Goal: Information Seeking & Learning: Understand process/instructions

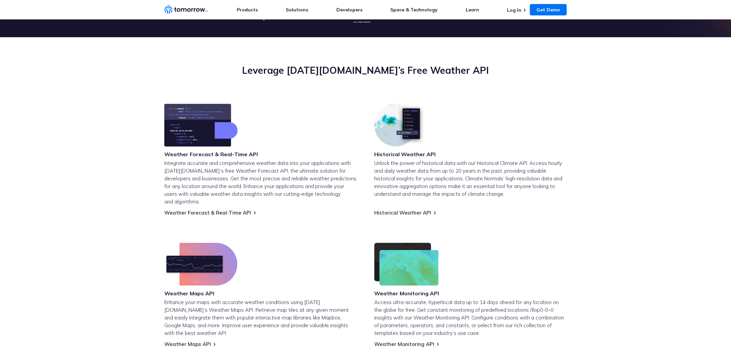
scroll to position [204, 0]
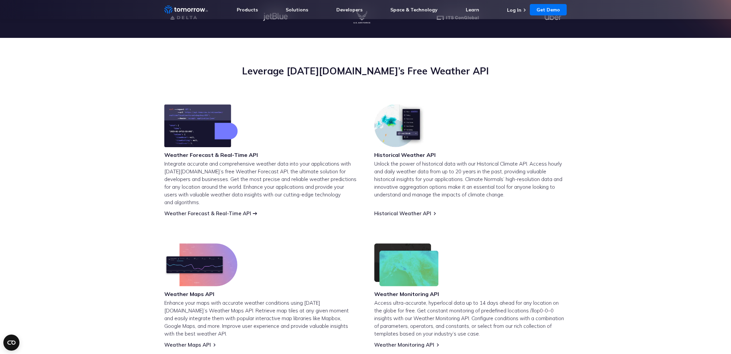
click at [229, 210] on link "Weather Forecast & Real-Time API" at bounding box center [207, 213] width 87 height 6
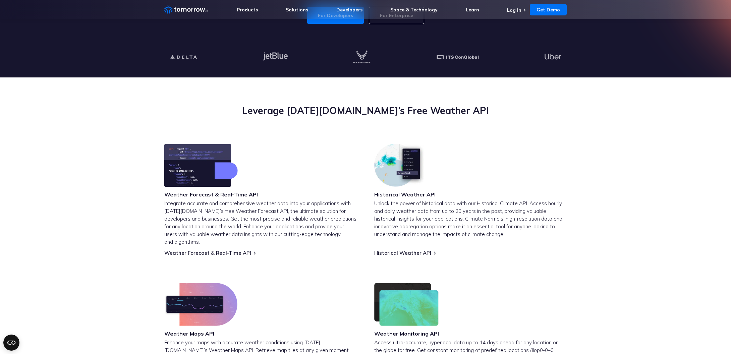
scroll to position [161, 0]
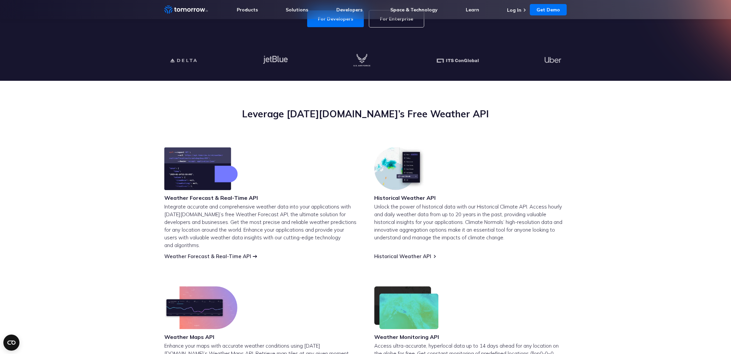
click at [207, 253] on link "Weather Forecast & Real-Time API" at bounding box center [207, 256] width 87 height 6
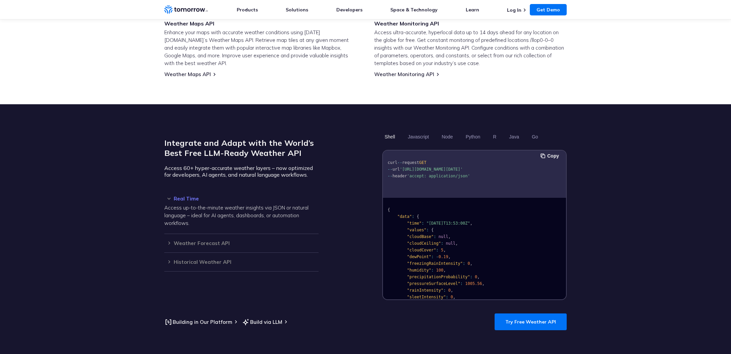
scroll to position [474, 0]
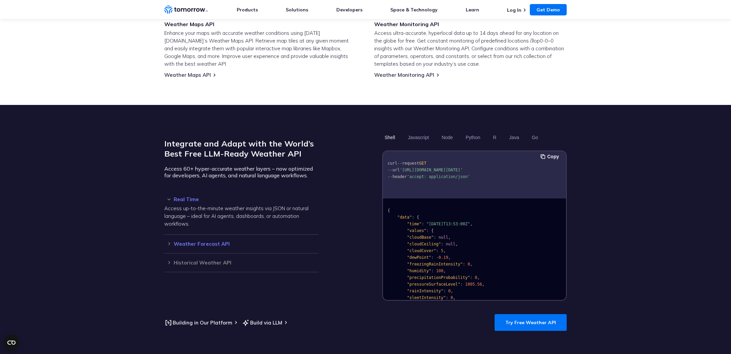
click at [195, 242] on h3 "Weather Forecast API" at bounding box center [241, 244] width 154 height 5
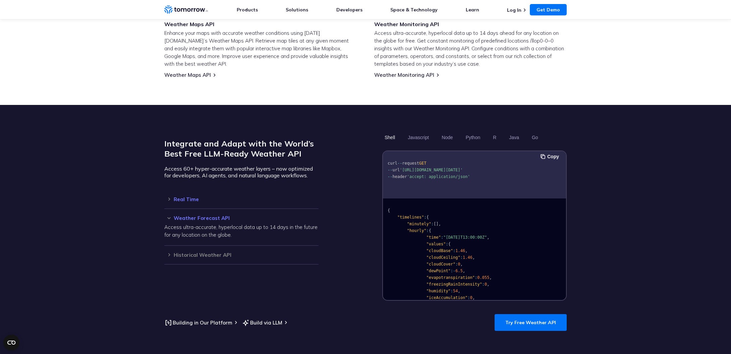
click at [203, 195] on div "Real Time Access up-to-the-minute weather insights via JSON or natural language…" at bounding box center [241, 199] width 154 height 19
click at [195, 197] on h3 "Real Time" at bounding box center [241, 199] width 154 height 5
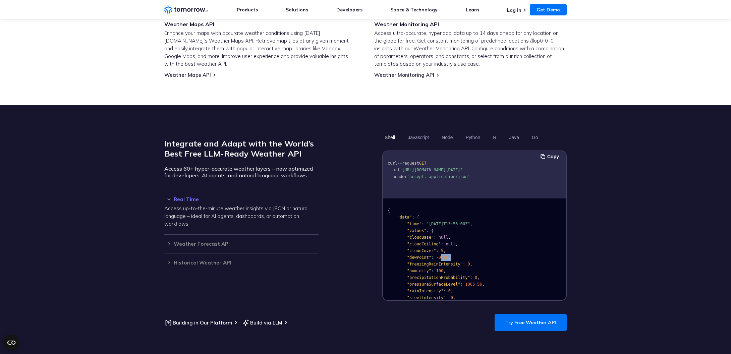
drag, startPoint x: 452, startPoint y: 247, endPoint x: 440, endPoint y: 248, distance: 11.8
click at [440, 248] on pre "{ "data" : { "time" : "2023-02-14T13:53:00Z" , "values" : { "cloudBase" : null …" at bounding box center [474, 320] width 183 height 239
click at [475, 245] on pre "{ "data" : { "time" : "2023-02-14T13:53:00Z" , "values" : { "cloudBase" : null …" at bounding box center [474, 280] width 183 height 239
drag, startPoint x: 464, startPoint y: 216, endPoint x: 492, endPoint y: 218, distance: 28.3
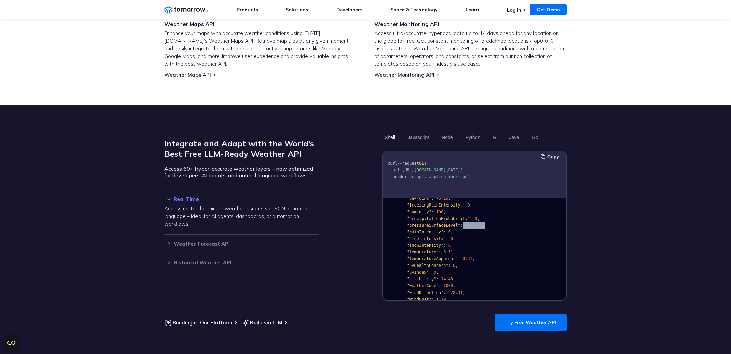
click at [486, 217] on pre "{ "data" : { "time" : "2023-02-14T13:53:00Z" , "values" : { "cloudBase" : null …" at bounding box center [474, 261] width 183 height 239
click at [496, 220] on pre "{ "data" : { "time" : "2023-02-14T13:53:00Z" , "values" : { "cloudBase" : null …" at bounding box center [474, 261] width 183 height 239
click at [428, 242] on span ""cloudCeiling"" at bounding box center [424, 244] width 34 height 5
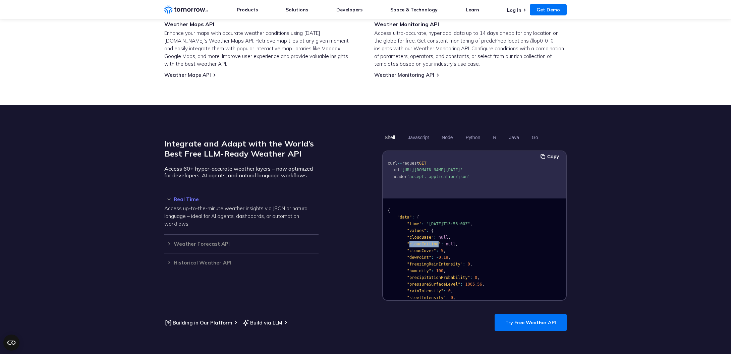
click at [428, 242] on span ""cloudCeiling"" at bounding box center [424, 244] width 34 height 5
click at [450, 242] on span "null" at bounding box center [451, 244] width 10 height 5
click at [473, 246] on pre "{ "data" : { "time" : "2023-02-14T13:53:00Z" , "values" : { "cloudBase" : null …" at bounding box center [474, 320] width 183 height 239
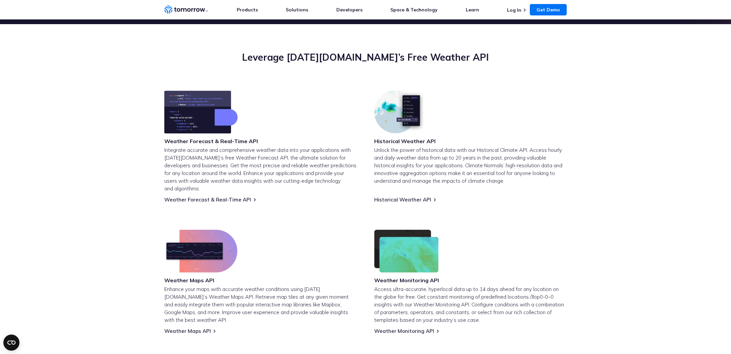
scroll to position [219, 0]
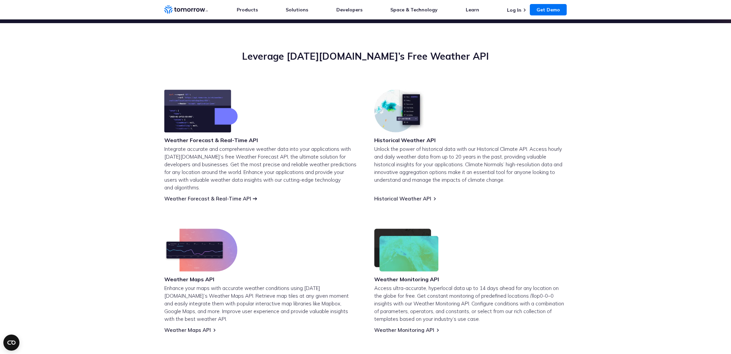
click at [223, 196] on link "Weather Forecast & Real-Time API" at bounding box center [207, 199] width 87 height 6
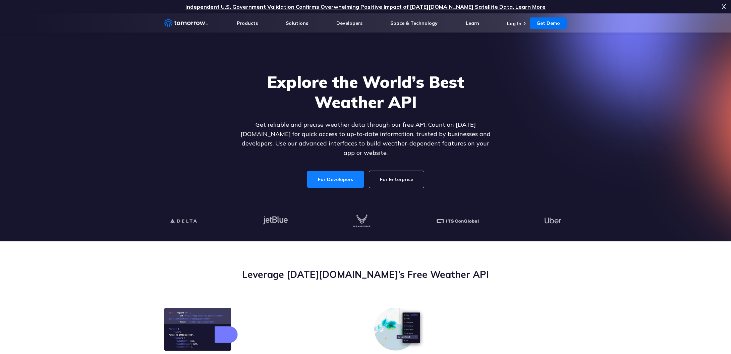
click at [338, 173] on link "For Developers" at bounding box center [335, 179] width 57 height 17
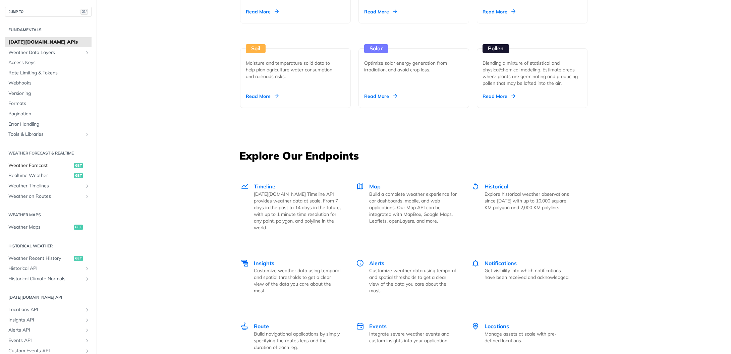
click at [42, 166] on span "Weather Forecast" at bounding box center [40, 165] width 64 height 7
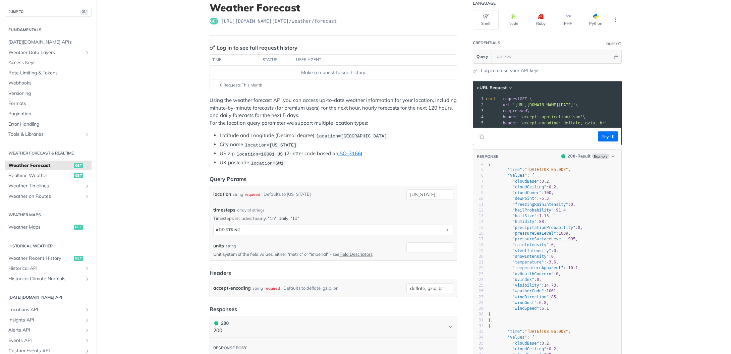
scroll to position [22, 0]
type textarea "dewPoin"
drag, startPoint x: 526, startPoint y: 196, endPoint x: 532, endPoint y: 196, distance: 6.0
click at [531, 196] on span ""dewPoint"" at bounding box center [525, 197] width 24 height 5
click at [568, 244] on pre ""rainIntensity" : 0 ," at bounding box center [554, 244] width 135 height 6
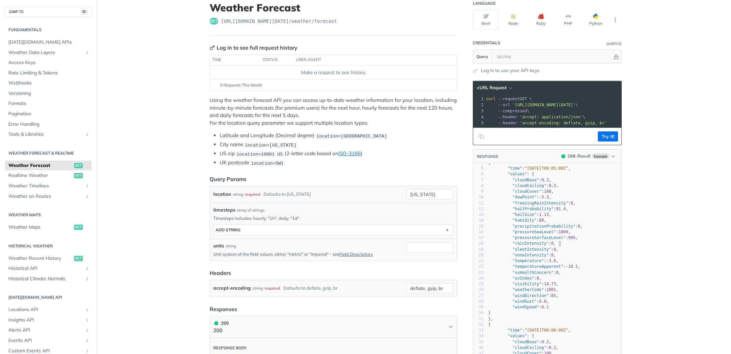
scroll to position [0, 0]
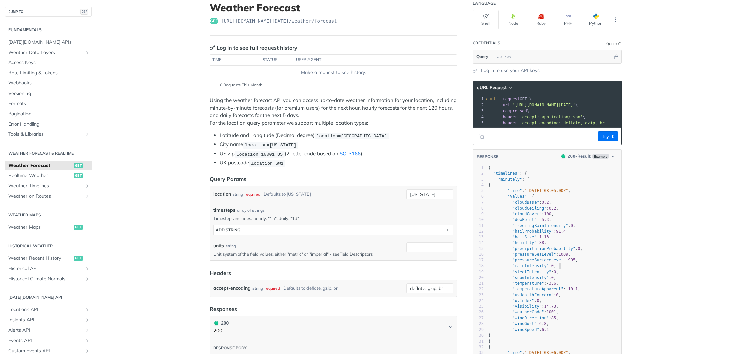
click at [502, 180] on span ""minutely"" at bounding box center [510, 179] width 24 height 5
type textarea "minutely"
drag, startPoint x: 502, startPoint y: 180, endPoint x: 549, endPoint y: 200, distance: 51.3
click at [502, 180] on span ""minutely"" at bounding box center [510, 179] width 24 height 5
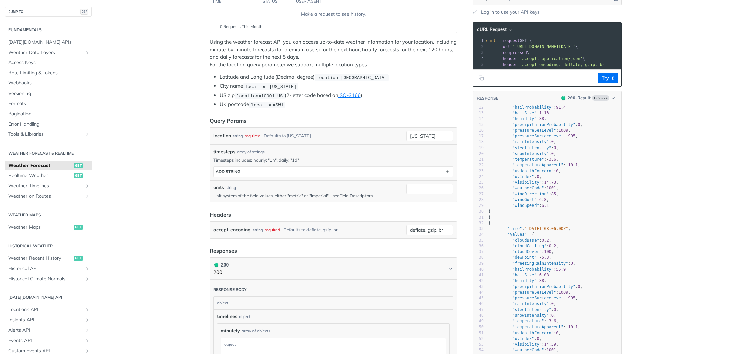
scroll to position [103, 0]
click at [526, 208] on pre "}" at bounding box center [554, 211] width 135 height 6
click at [527, 208] on pre "}" at bounding box center [554, 211] width 135 height 6
type textarea "windSpeed"
click at [527, 208] on pre "}" at bounding box center [554, 211] width 135 height 6
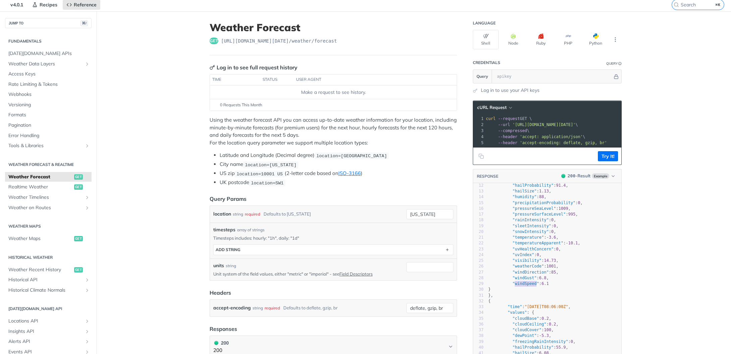
scroll to position [24, 0]
click at [300, 158] on li "Latitude and Longitude (Decimal degree) location=42.3478, -71.0466" at bounding box center [338, 156] width 237 height 8
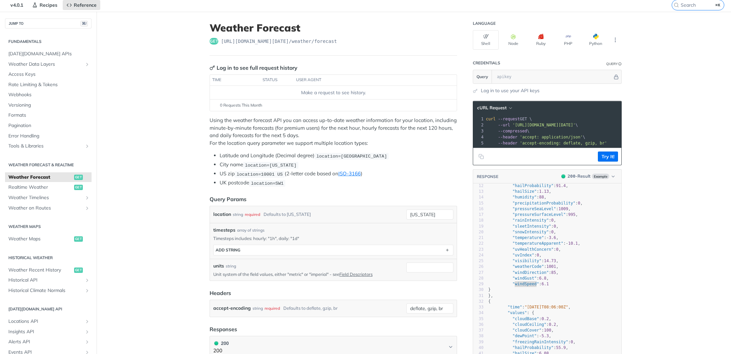
click at [287, 166] on span "location=[US_STATE]" at bounding box center [271, 165] width 52 height 5
click at [391, 143] on p "Using the weather forecast API you can access up-to-date weather information fo…" at bounding box center [334, 132] width 248 height 30
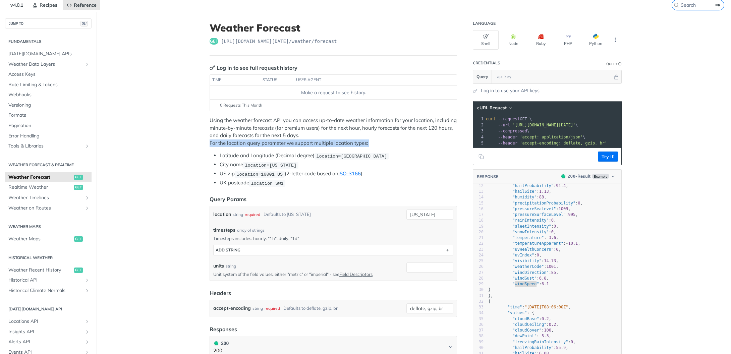
click at [391, 143] on p "Using the weather forecast API you can access up-to-date weather information fo…" at bounding box center [334, 132] width 248 height 30
drag, startPoint x: 383, startPoint y: 154, endPoint x: 356, endPoint y: 154, distance: 26.8
click at [356, 154] on span "location=[GEOGRAPHIC_DATA]" at bounding box center [351, 156] width 71 height 5
drag, startPoint x: 382, startPoint y: 157, endPoint x: 404, endPoint y: 157, distance: 21.8
click at [385, 157] on span "location=[GEOGRAPHIC_DATA]" at bounding box center [351, 156] width 71 height 5
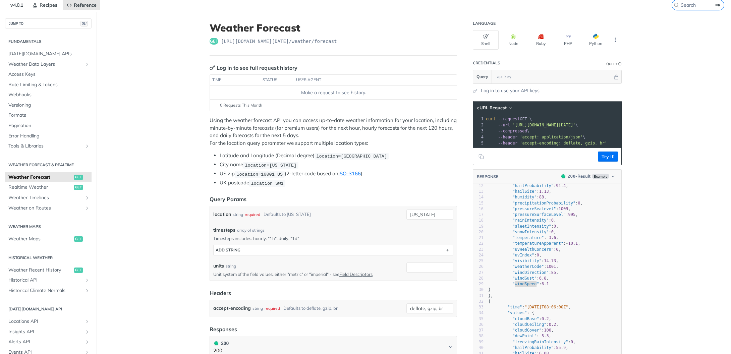
drag, startPoint x: 377, startPoint y: 155, endPoint x: 349, endPoint y: 156, distance: 28.2
click at [350, 156] on span "location=[GEOGRAPHIC_DATA]" at bounding box center [351, 156] width 71 height 5
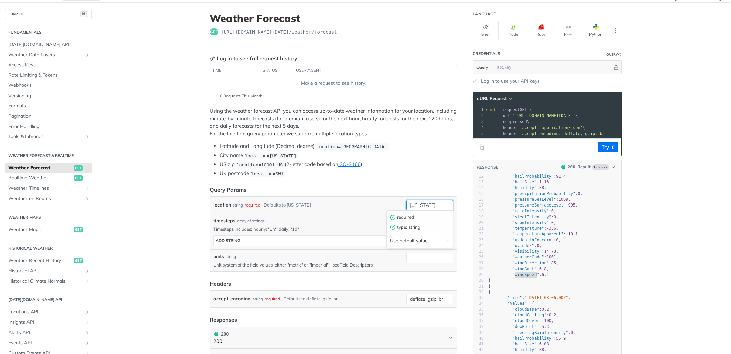
drag, startPoint x: 427, startPoint y: 204, endPoint x: 385, endPoint y: 203, distance: 42.3
click at [385, 203] on div "location string required Defaults to new york new york required type : string U…" at bounding box center [333, 205] width 240 height 10
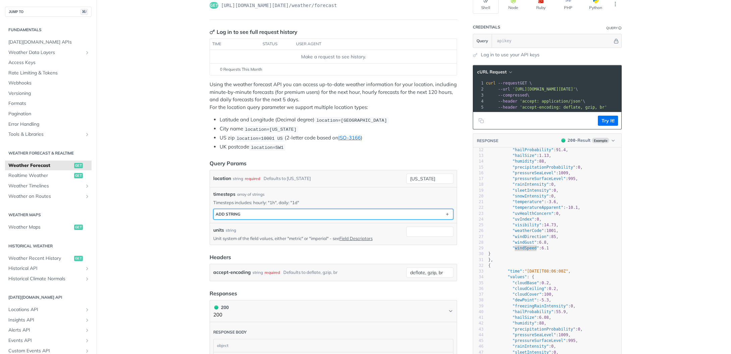
click at [300, 215] on button "ADD string" at bounding box center [334, 214] width 240 height 10
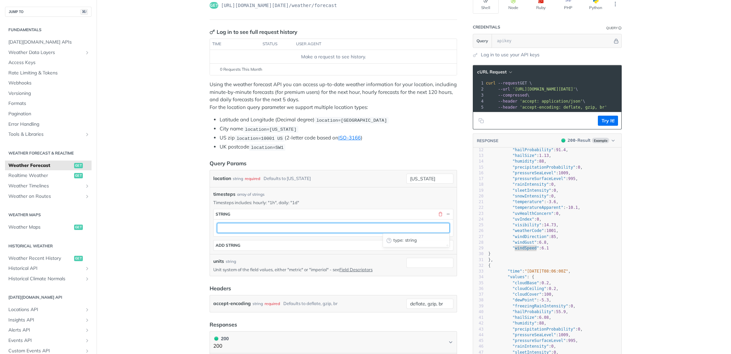
click at [285, 228] on input "text" at bounding box center [333, 228] width 233 height 10
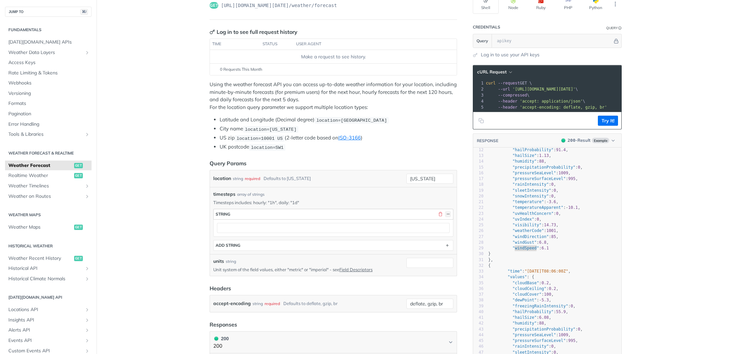
click at [449, 213] on button "button" at bounding box center [448, 214] width 6 height 6
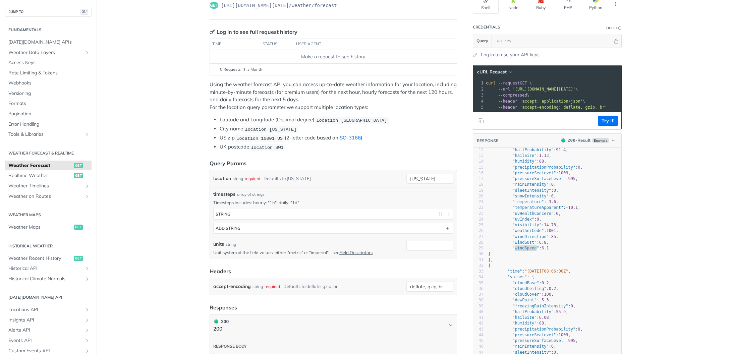
click at [359, 243] on div "units string" at bounding box center [308, 244] width 191 height 7
click at [437, 246] on input "units" at bounding box center [430, 246] width 47 height 10
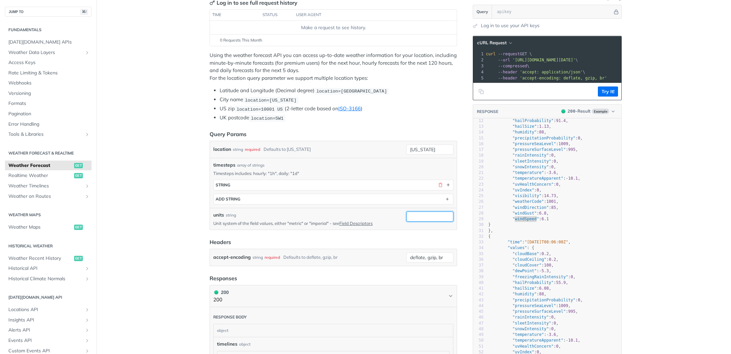
scroll to position [90, 0]
click at [357, 248] on div "accept-encoding string required Defaults to deflate, gzip, br deflate, gzip, br" at bounding box center [334, 256] width 248 height 17
click at [369, 223] on link "Field Descriptors" at bounding box center [355, 222] width 33 height 5
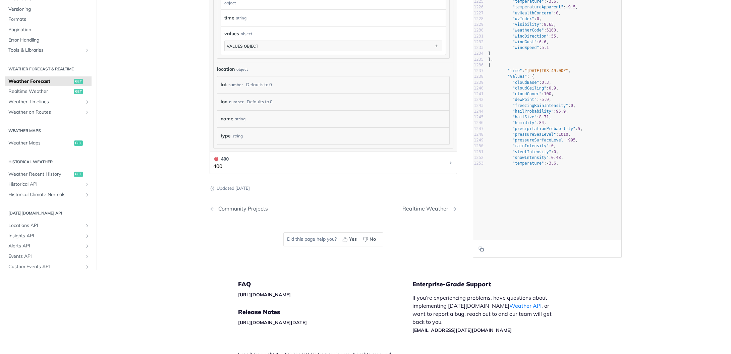
scroll to position [0, 0]
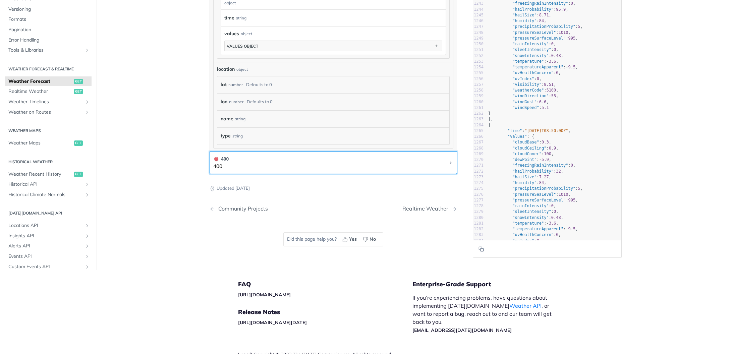
click at [417, 164] on button "400 400" at bounding box center [333, 162] width 240 height 15
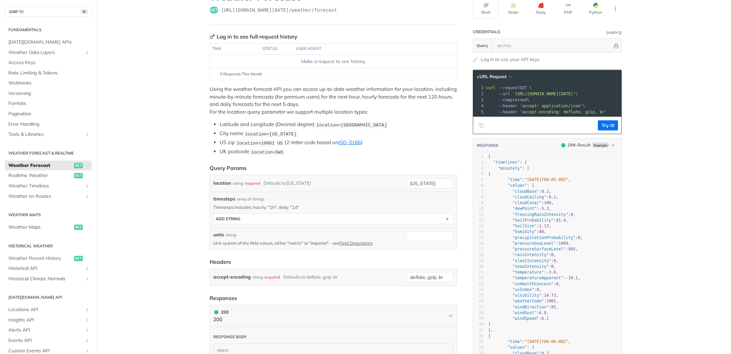
scroll to position [56, 0]
click at [435, 182] on input "[US_STATE]" at bounding box center [430, 183] width 47 height 10
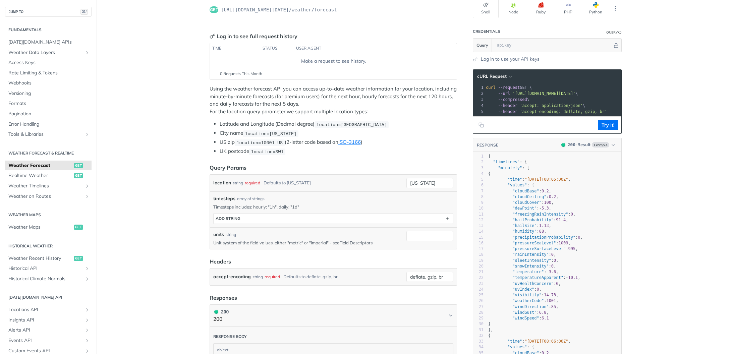
click at [392, 182] on div "location string required Defaults to [US_STATE]" at bounding box center [308, 183] width 191 height 10
click at [349, 206] on p "Timesteps includes: hourly: "1h", daily: "1d"" at bounding box center [333, 207] width 240 height 6
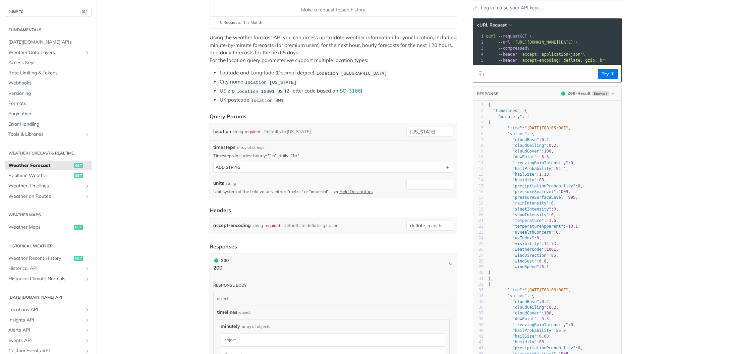
scroll to position [105, 0]
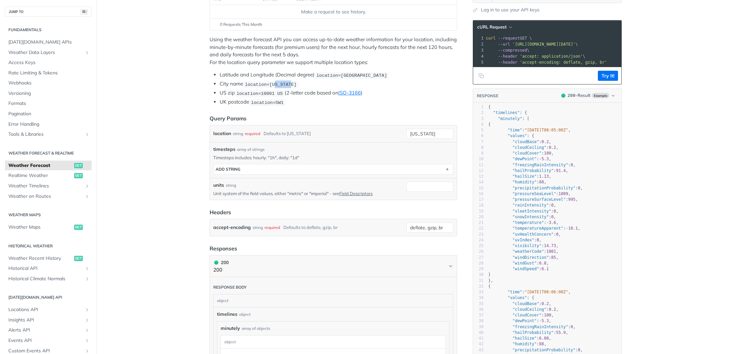
drag, startPoint x: 276, startPoint y: 84, endPoint x: 298, endPoint y: 84, distance: 21.8
click at [298, 84] on li "City name location=[US_STATE]" at bounding box center [338, 84] width 237 height 8
